Goal: Task Accomplishment & Management: Use online tool/utility

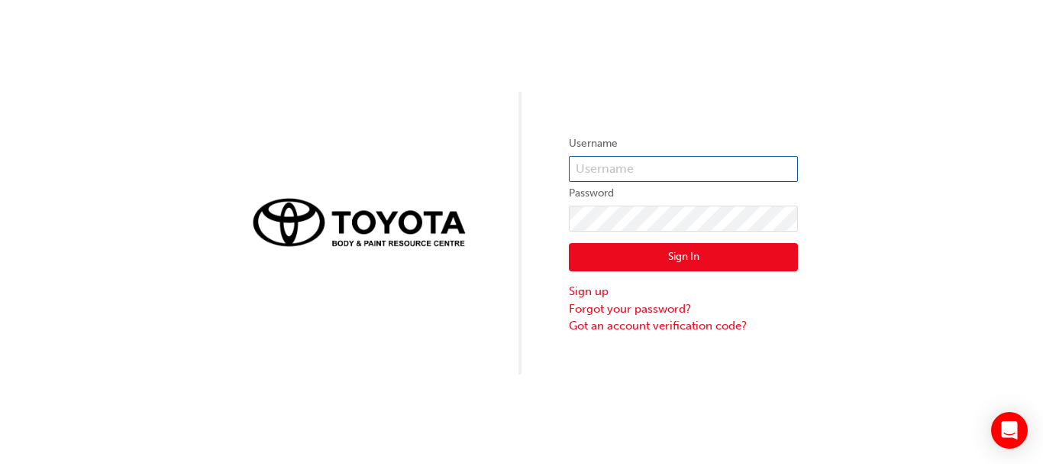
click at [634, 173] on input "text" at bounding box center [683, 169] width 229 height 26
type input "Vikram.singh"
click at [627, 254] on button "Sign In" at bounding box center [683, 257] width 229 height 29
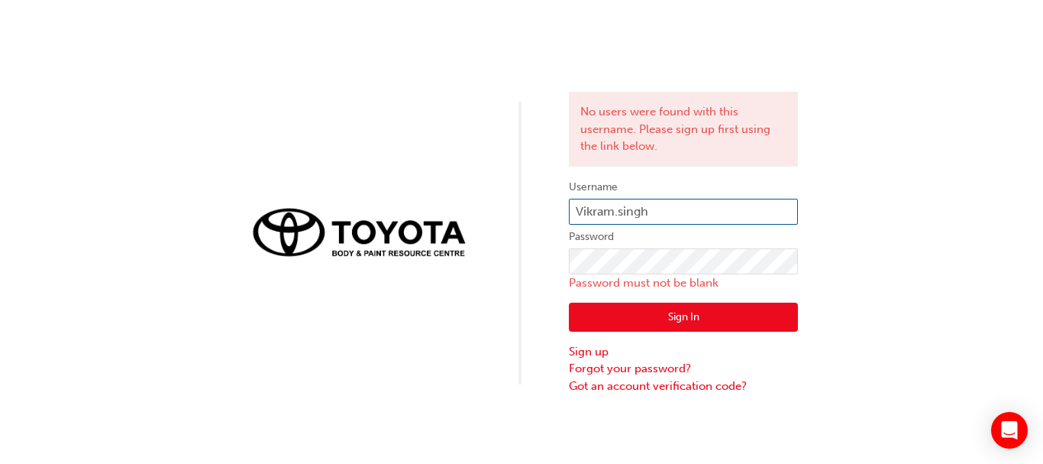
click at [691, 215] on input "Vikram.singh" at bounding box center [683, 212] width 229 height 26
click at [673, 215] on input "Vikram.singh" at bounding box center [683, 212] width 229 height 26
click at [671, 206] on input "Vikram.singh" at bounding box center [683, 212] width 229 height 26
type input "V"
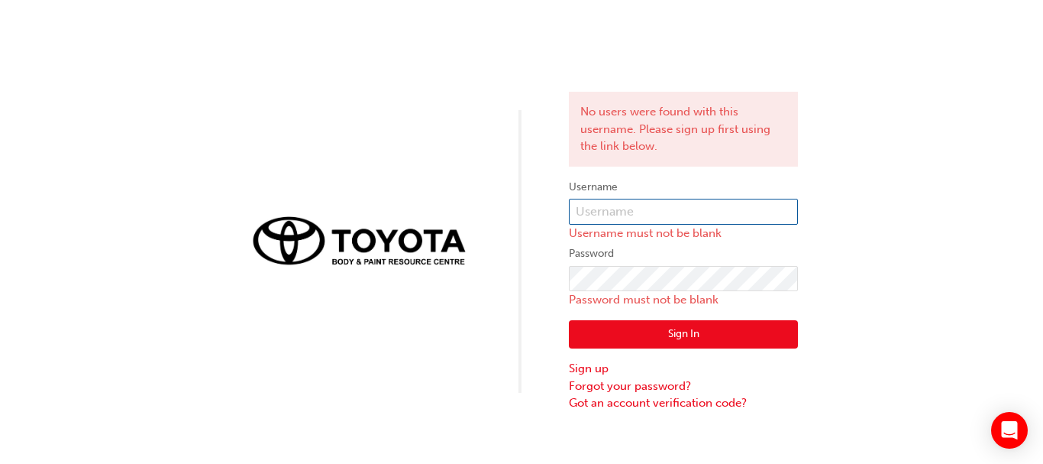
click at [671, 206] on input "text" at bounding box center [683, 212] width 229 height 26
type input "Vikram.singh"
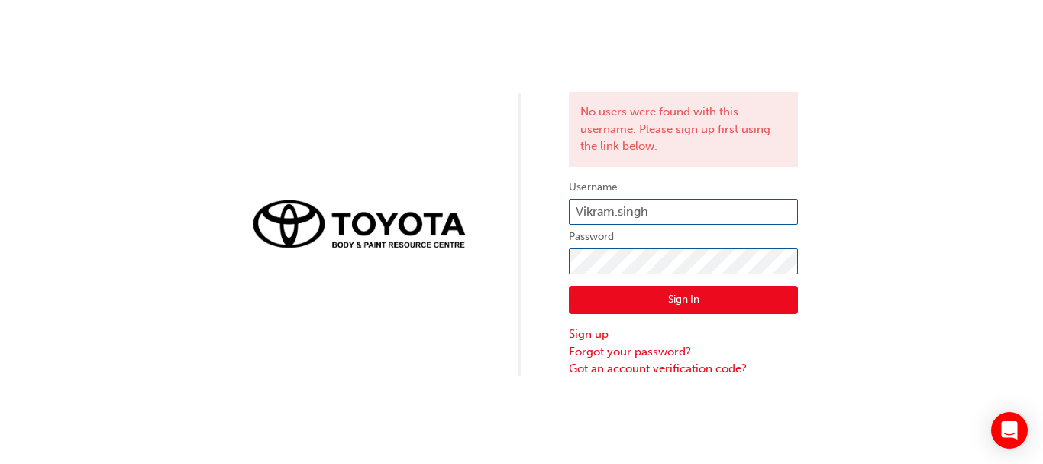
click button "Sign In" at bounding box center [683, 300] width 229 height 29
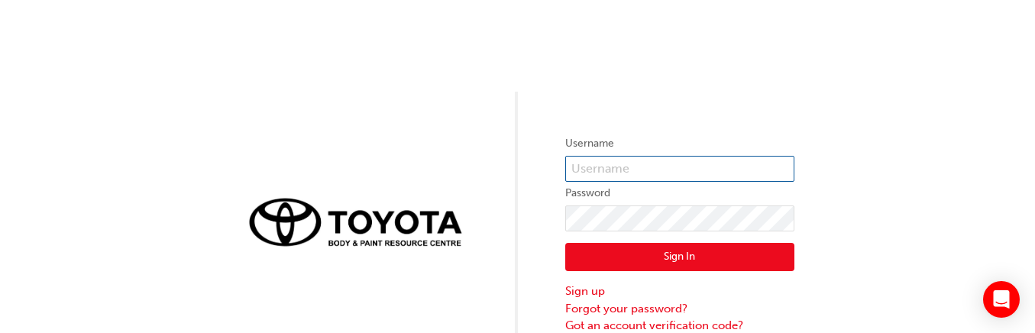
click at [654, 166] on input "text" at bounding box center [679, 169] width 229 height 26
type input "Vikram.singh"
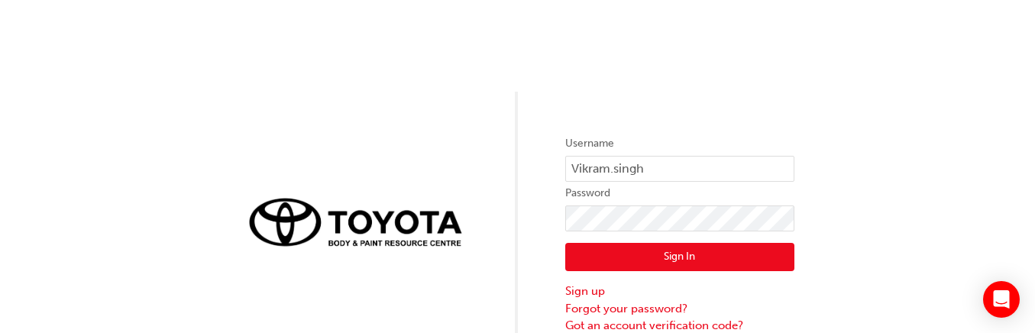
click at [615, 254] on button "Sign In" at bounding box center [679, 257] width 229 height 29
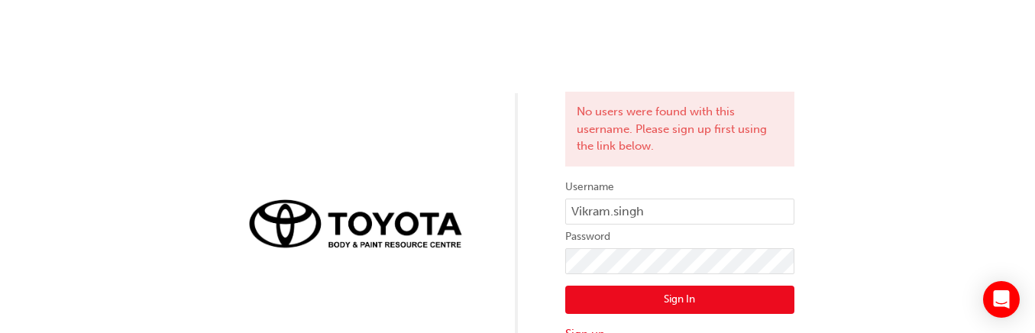
click at [610, 302] on button "Sign In" at bounding box center [679, 300] width 229 height 29
click at [616, 297] on button "Sign In" at bounding box center [679, 300] width 229 height 29
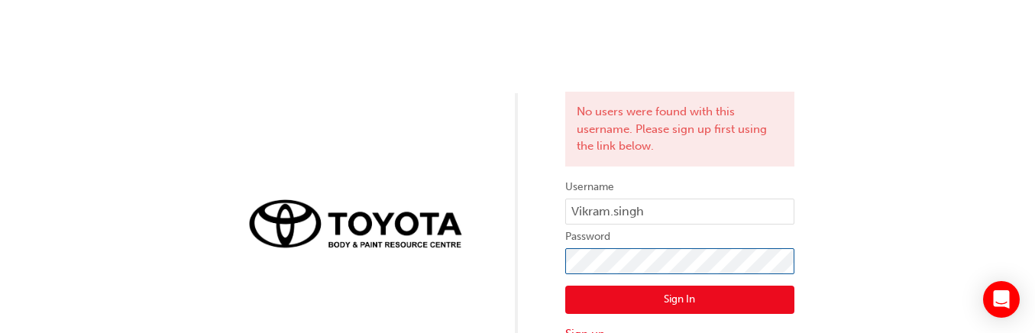
click button "Sign In" at bounding box center [679, 300] width 229 height 29
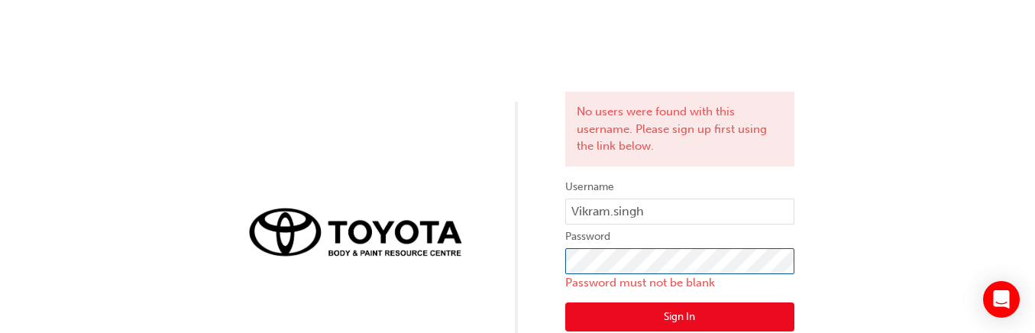
scroll to position [61, 0]
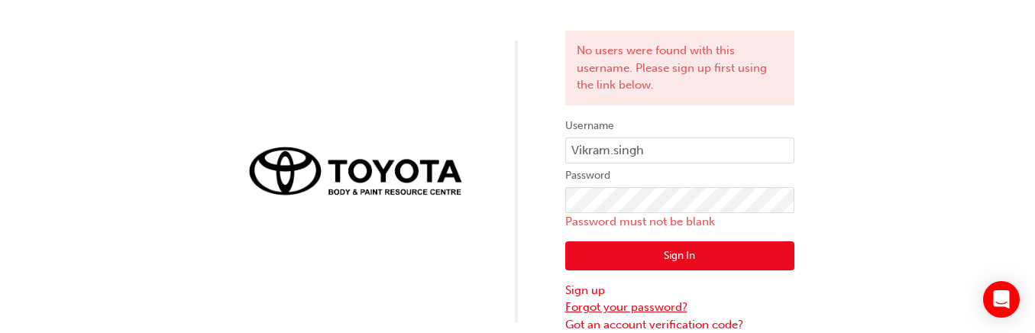
click at [577, 307] on link "Forgot your password?" at bounding box center [679, 308] width 229 height 18
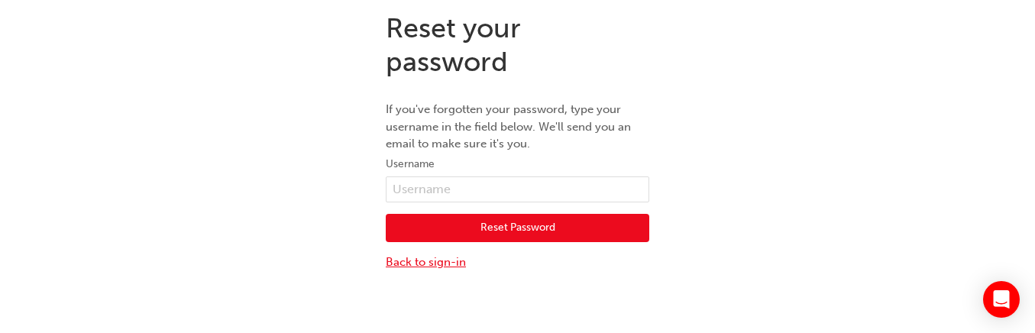
click at [412, 263] on link "Back to sign-in" at bounding box center [517, 263] width 263 height 18
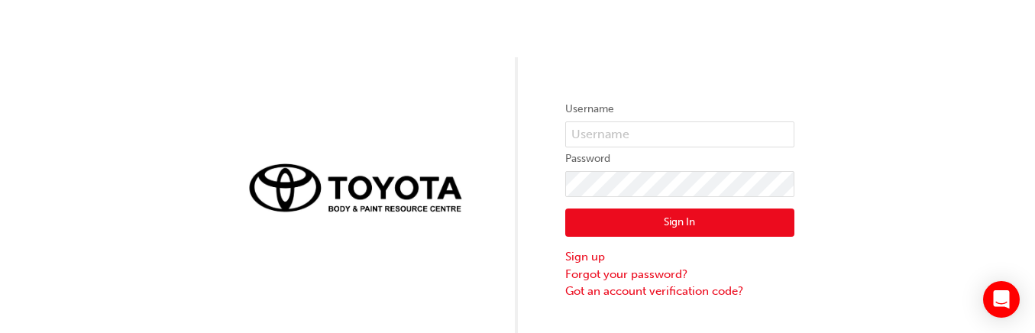
scroll to position [0, 0]
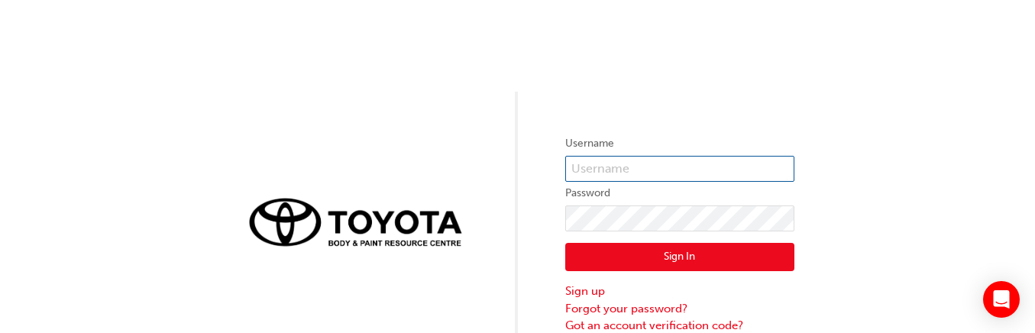
click at [628, 160] on input "text" at bounding box center [679, 169] width 229 height 26
type input "Vikram.singh"
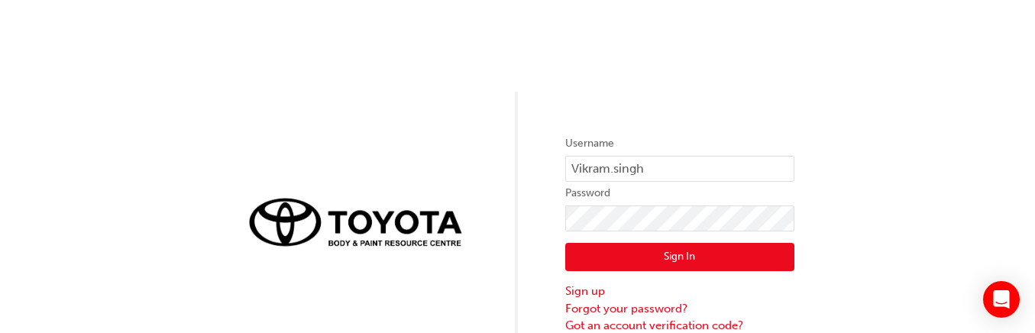
click at [611, 260] on button "Sign In" at bounding box center [679, 257] width 229 height 29
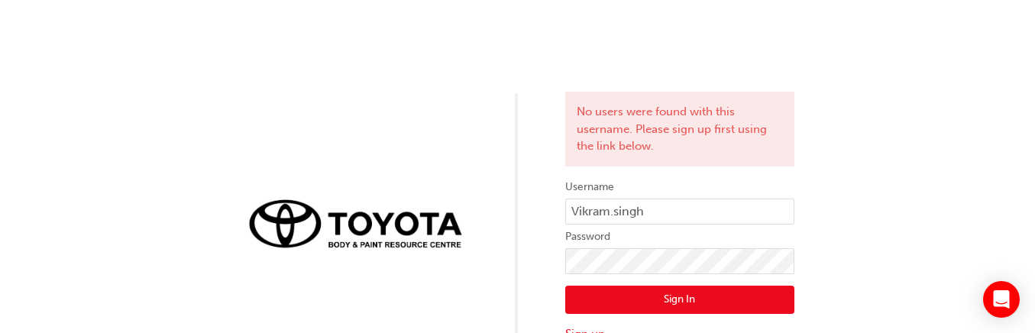
click at [607, 297] on button "Sign In" at bounding box center [679, 300] width 229 height 29
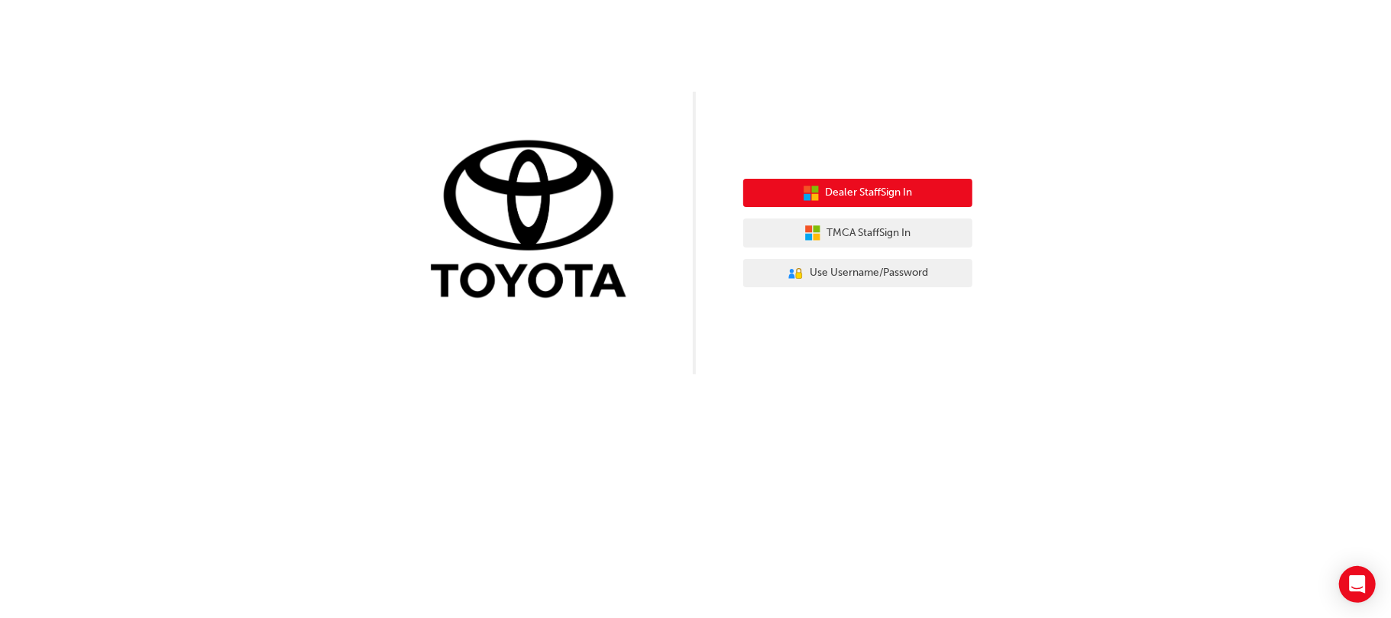
click at [871, 196] on span "Dealer Staff Sign In" at bounding box center [868, 193] width 87 height 18
